Goal: Information Seeking & Learning: Find specific page/section

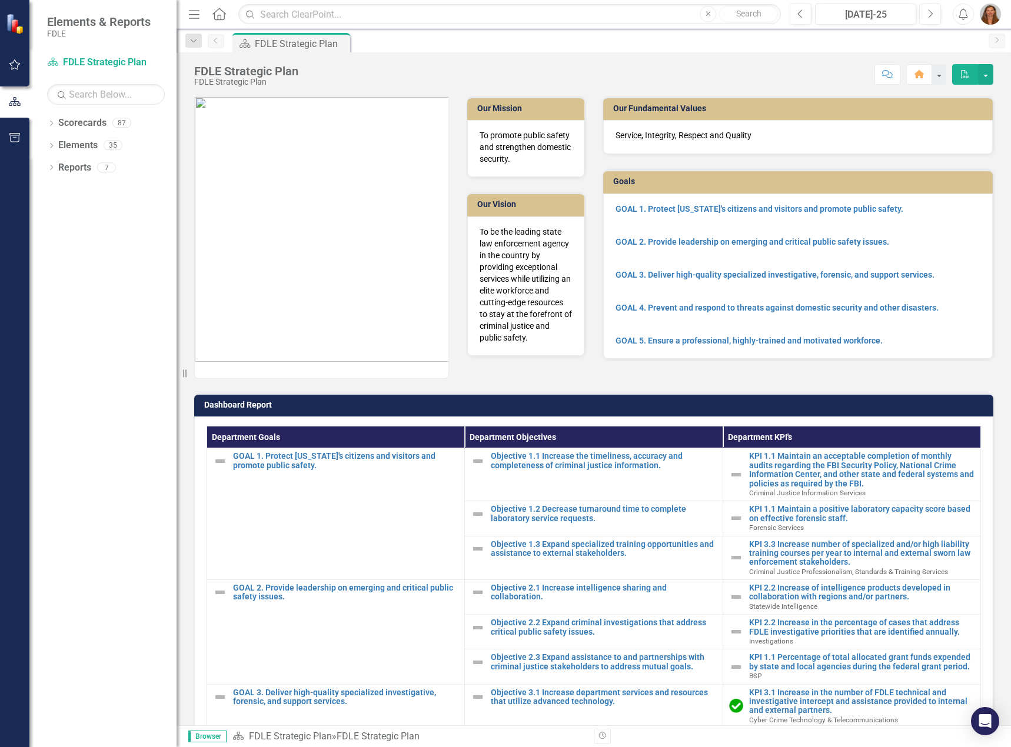
click at [191, 20] on icon "Menu" at bounding box center [194, 14] width 15 height 12
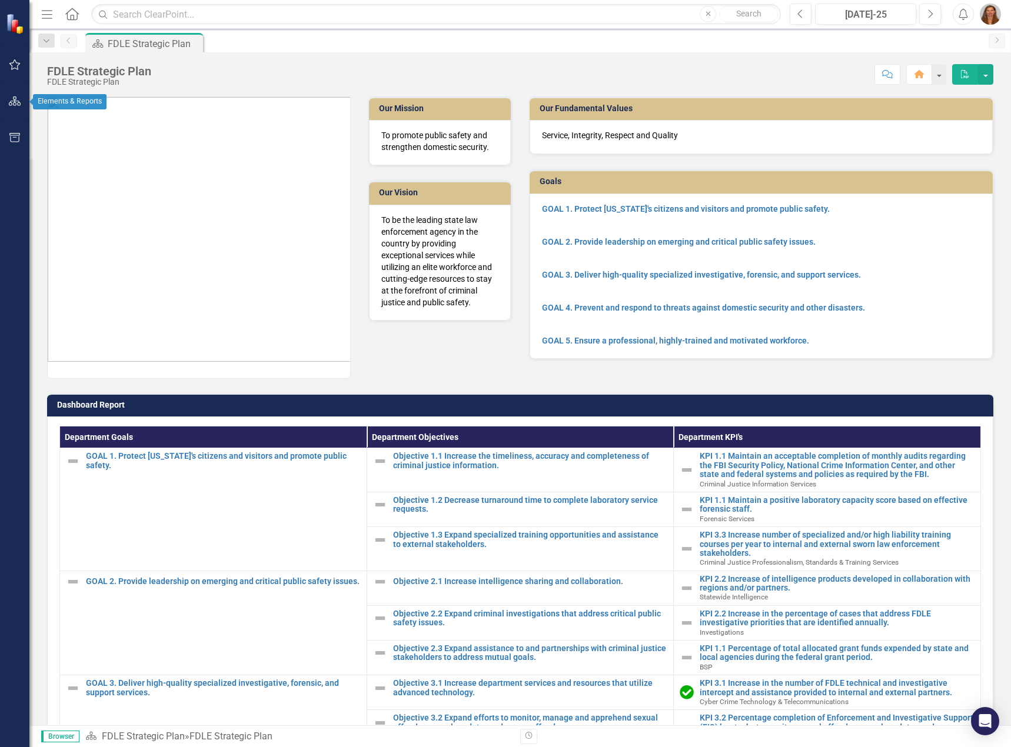
click at [18, 104] on icon "button" at bounding box center [15, 101] width 12 height 9
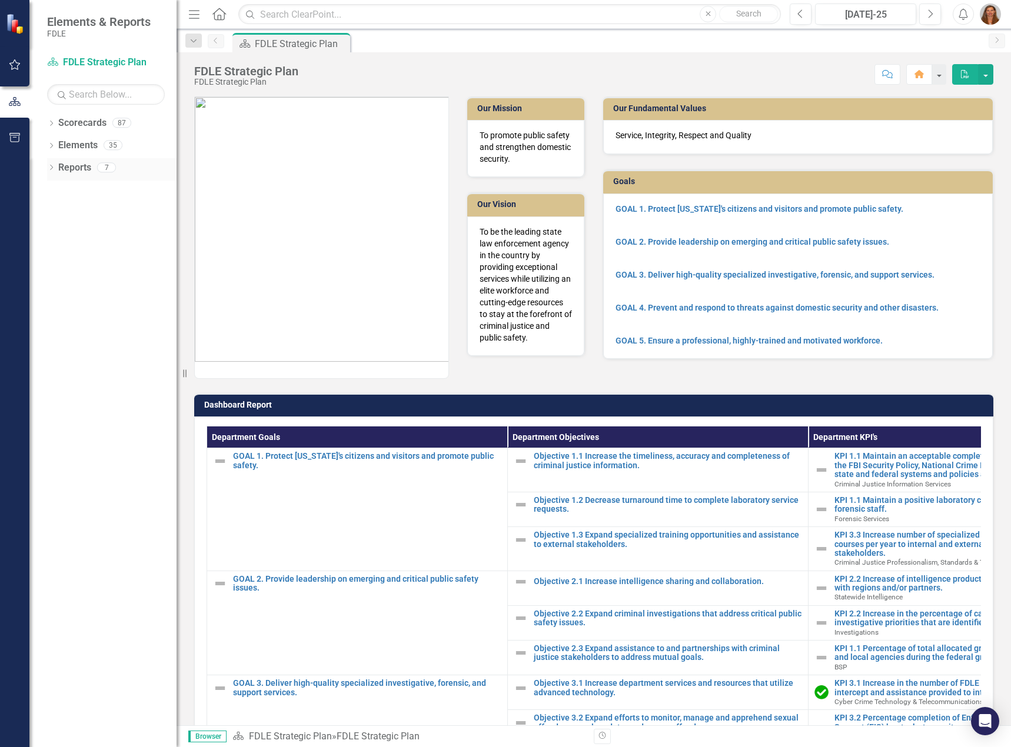
click at [83, 168] on link "Reports" at bounding box center [74, 168] width 33 height 14
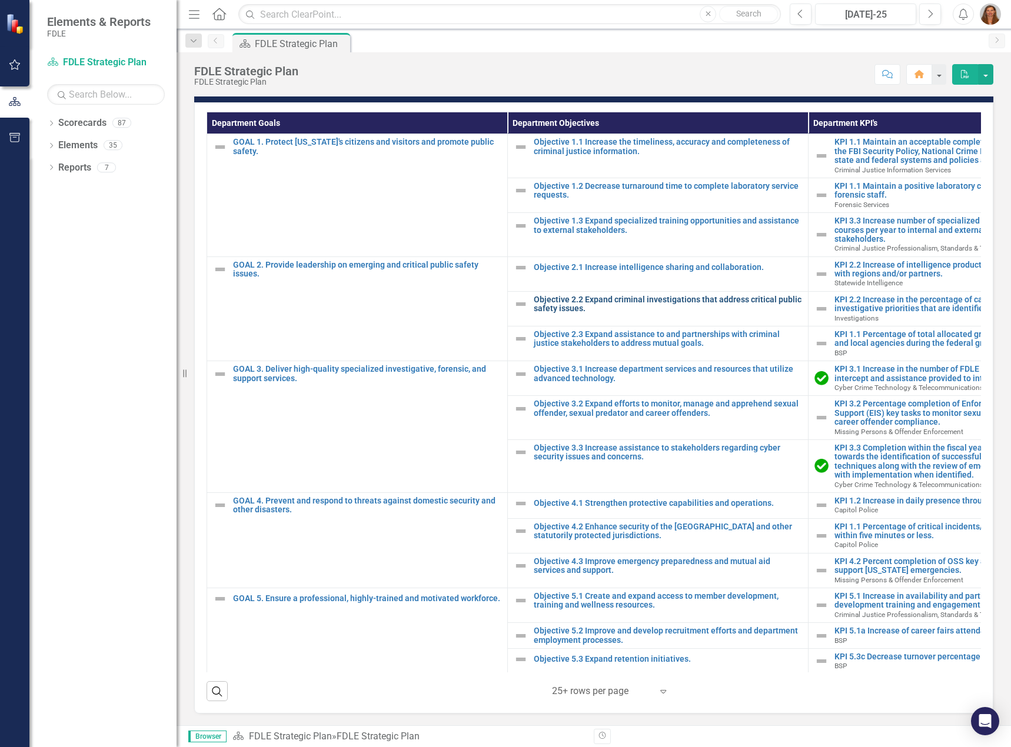
click at [669, 303] on link "Objective 2.2 Expand criminal investigations that address critical public safet…" at bounding box center [668, 304] width 268 height 18
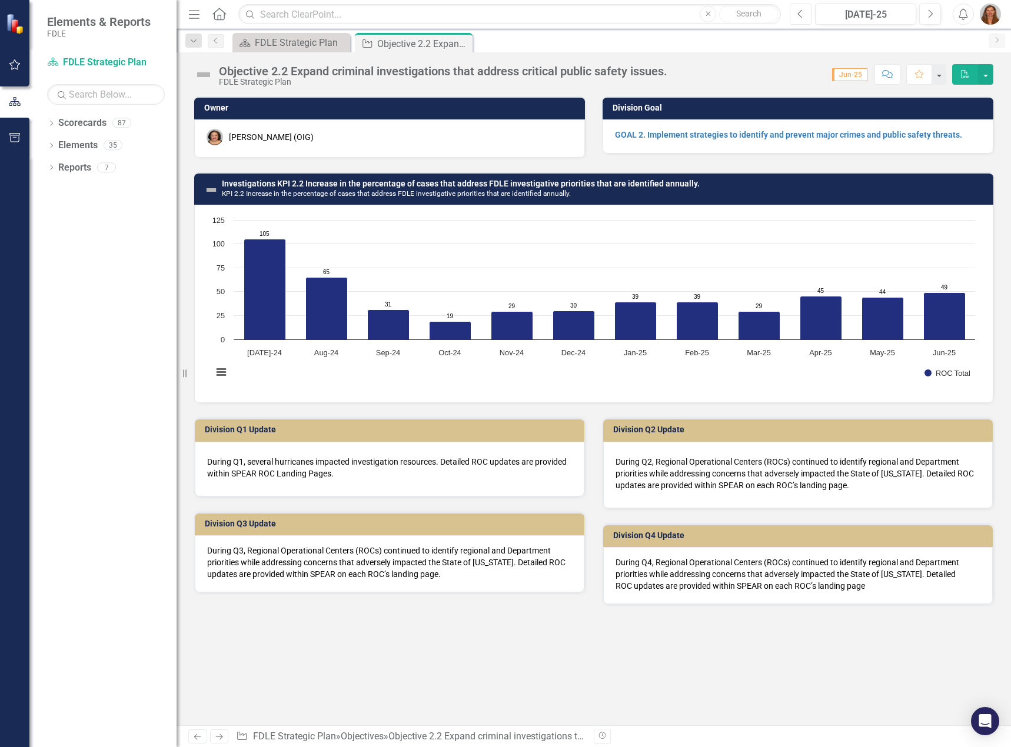
click at [803, 13] on icon "Previous" at bounding box center [800, 14] width 6 height 11
click at [858, 75] on span "Jun-25" at bounding box center [849, 74] width 35 height 13
click at [876, 19] on div "Jun-25" at bounding box center [865, 15] width 93 height 14
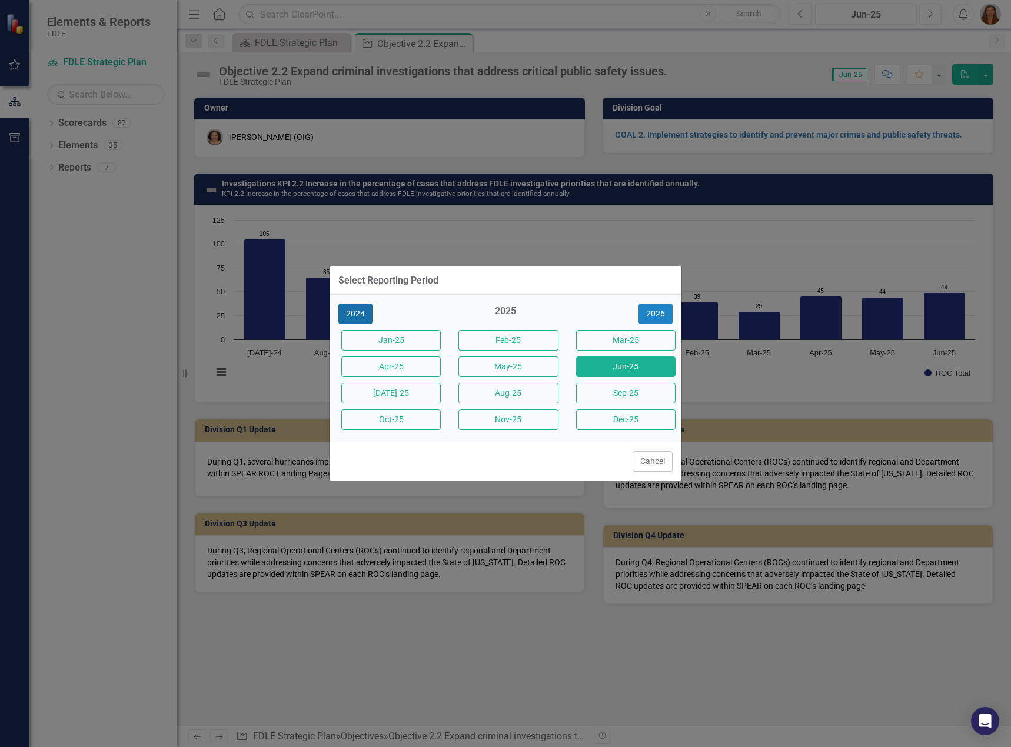
click at [361, 310] on button "2024" at bounding box center [355, 314] width 34 height 21
click at [358, 314] on button "2023" at bounding box center [355, 314] width 34 height 21
click at [400, 389] on button "[DATE]-23" at bounding box center [390, 393] width 99 height 21
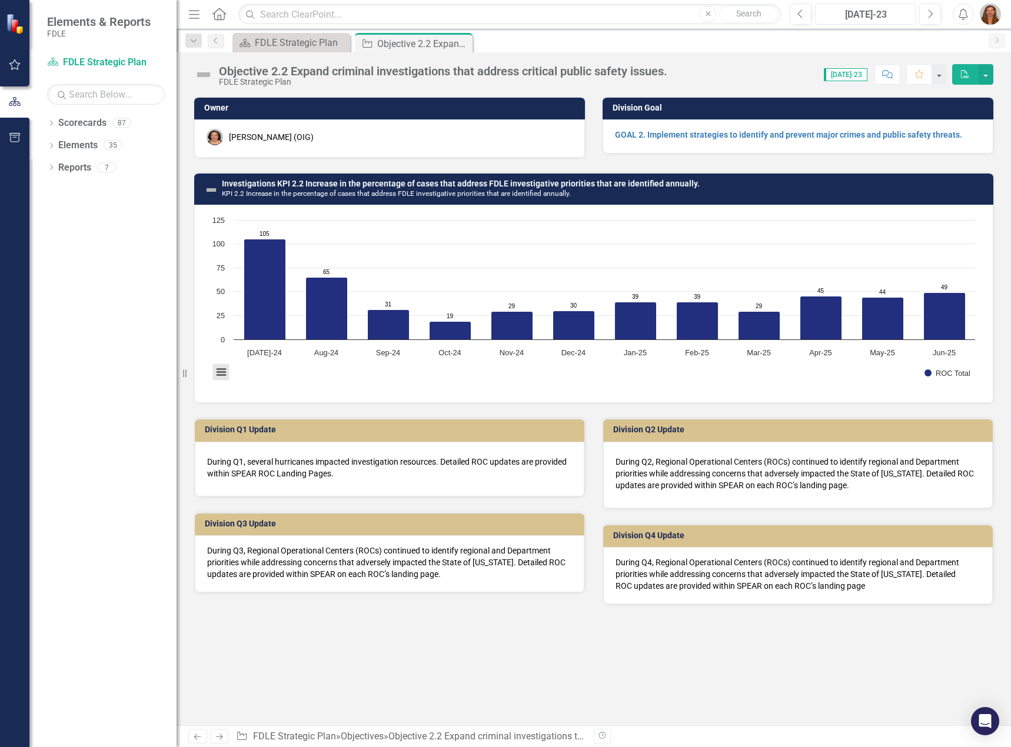
click at [227, 372] on button "View chart menu, Chart" at bounding box center [221, 372] width 16 height 16
click at [856, 79] on span "[DATE]-23" at bounding box center [846, 74] width 44 height 13
click at [265, 43] on div "FDLE Strategic Plan" at bounding box center [294, 42] width 78 height 15
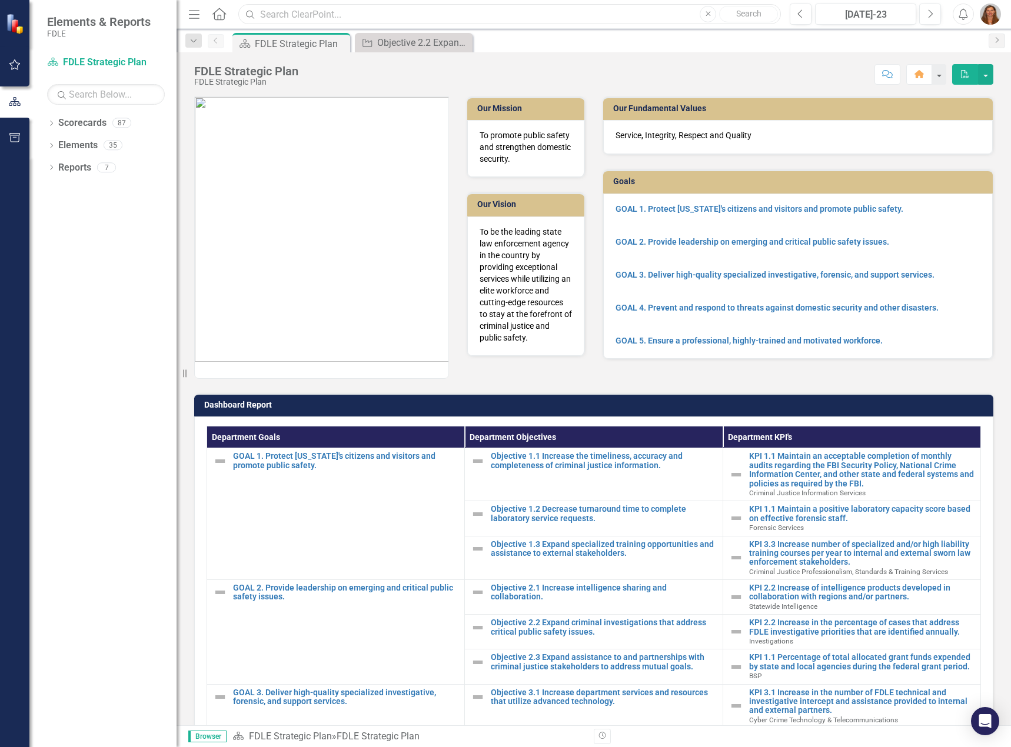
click at [631, 17] on input "text" at bounding box center [509, 14] width 543 height 21
type input "task force"
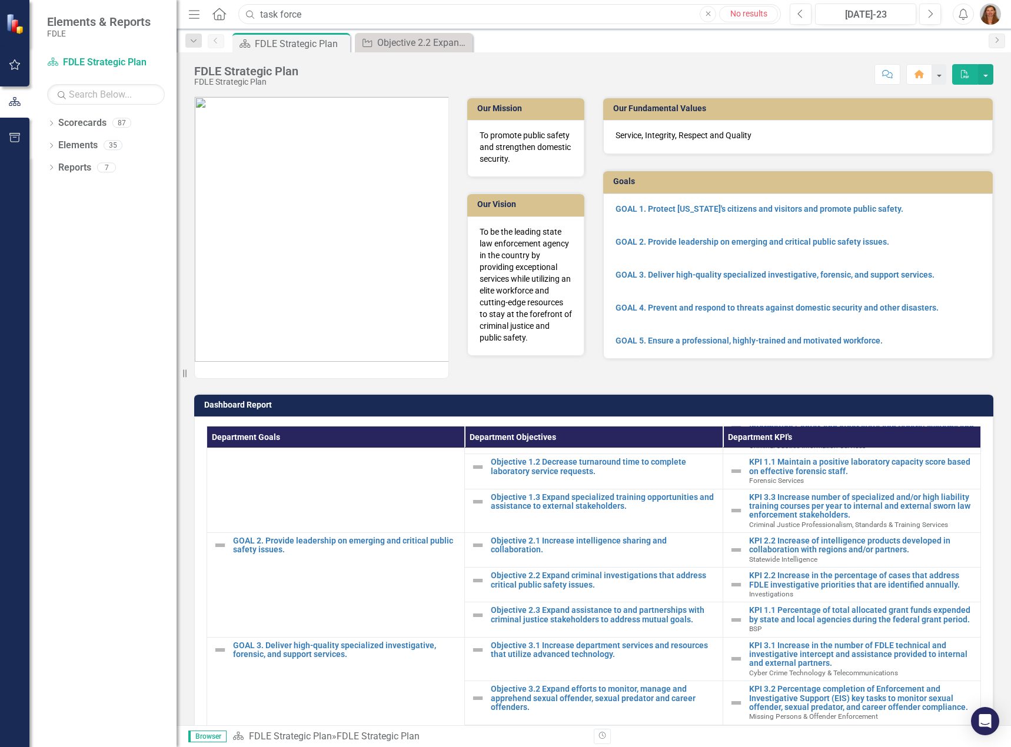
scroll to position [294, 0]
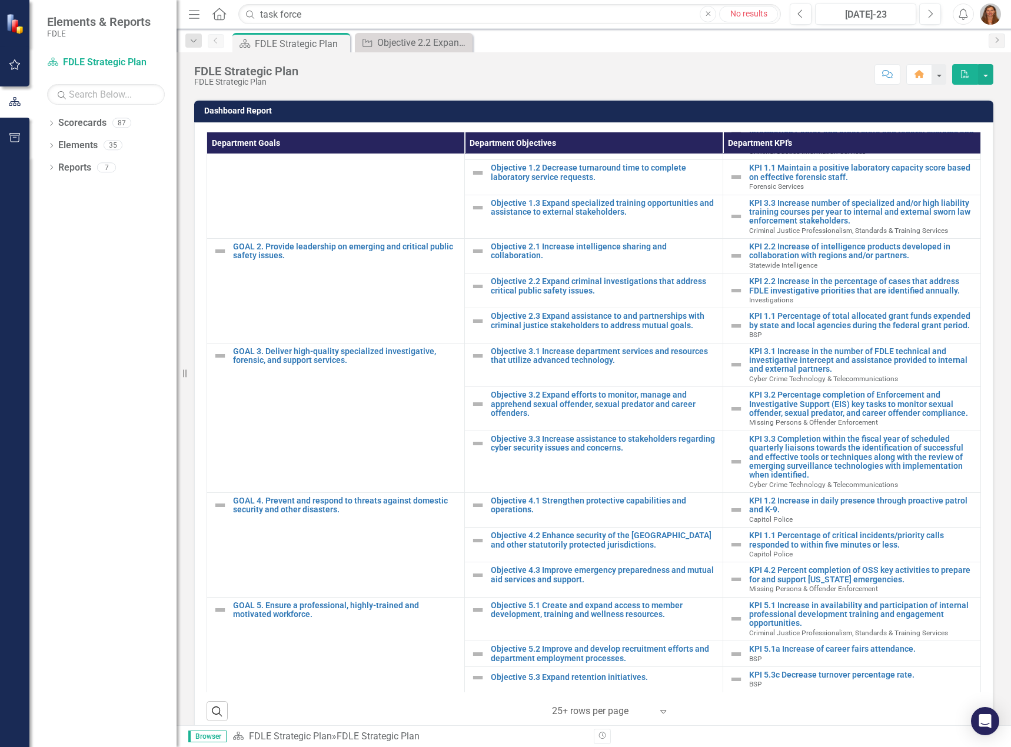
click at [661, 713] on icon "Expand" at bounding box center [663, 711] width 12 height 9
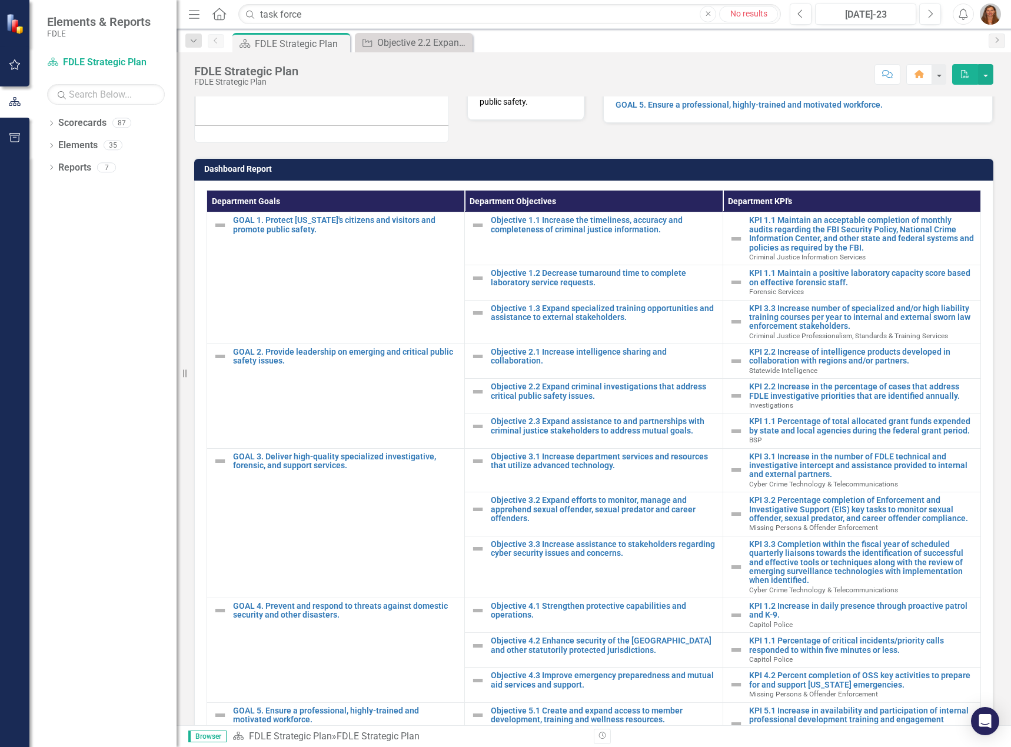
scroll to position [314, 0]
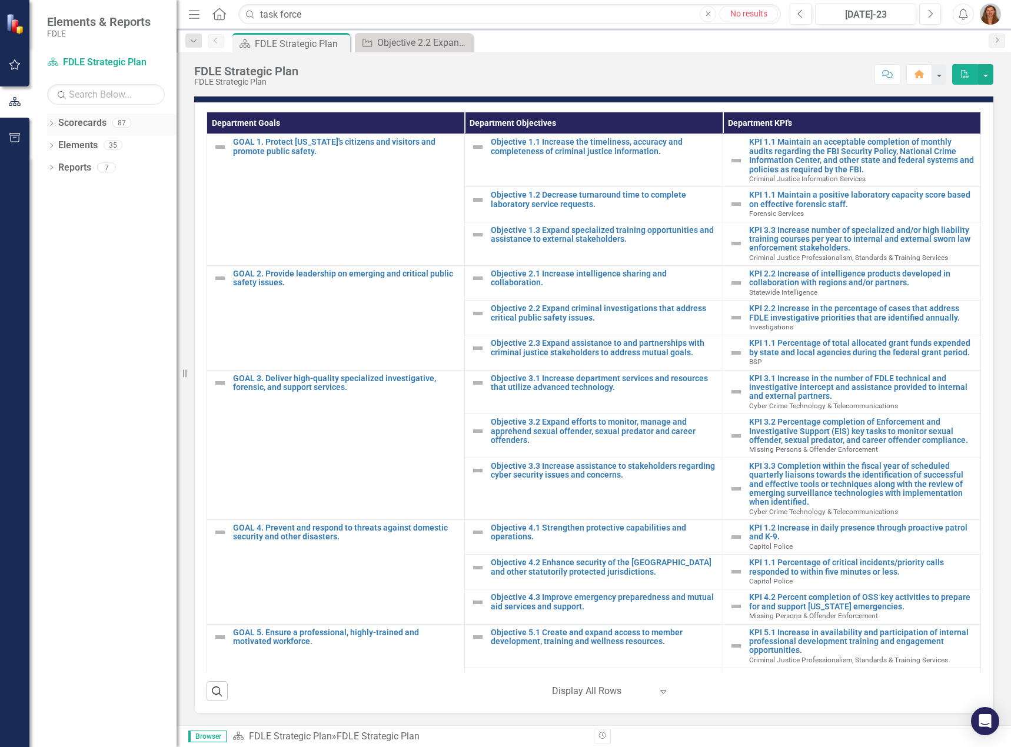
click at [126, 123] on div "87" at bounding box center [121, 123] width 19 height 10
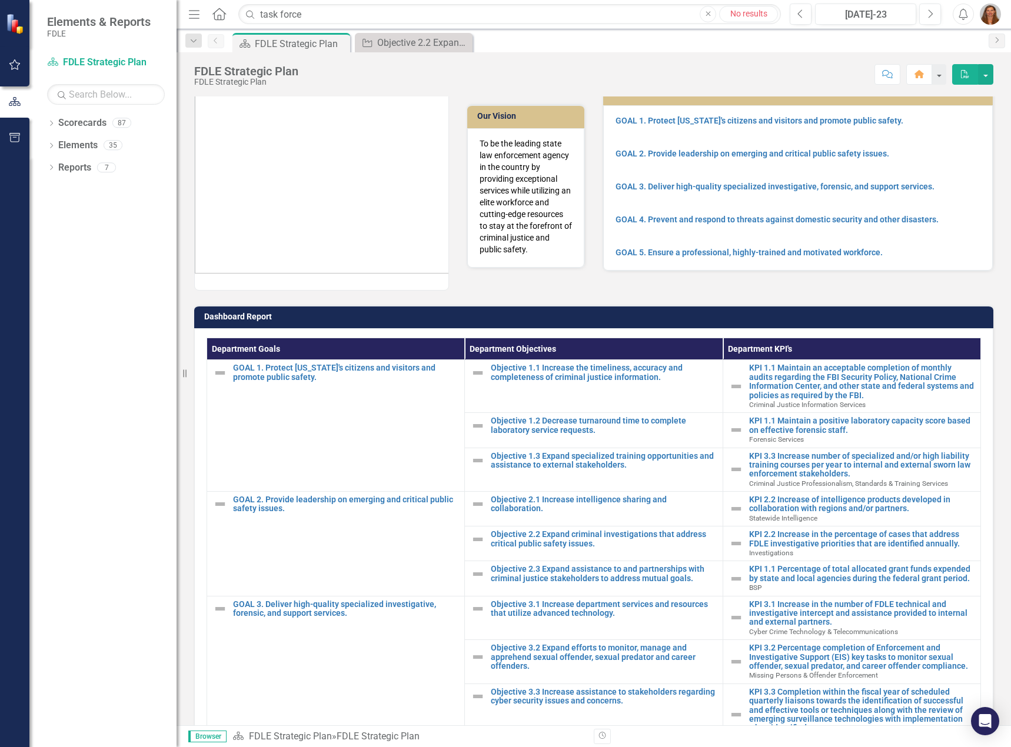
scroll to position [79, 0]
